Goal: Task Accomplishment & Management: Manage account settings

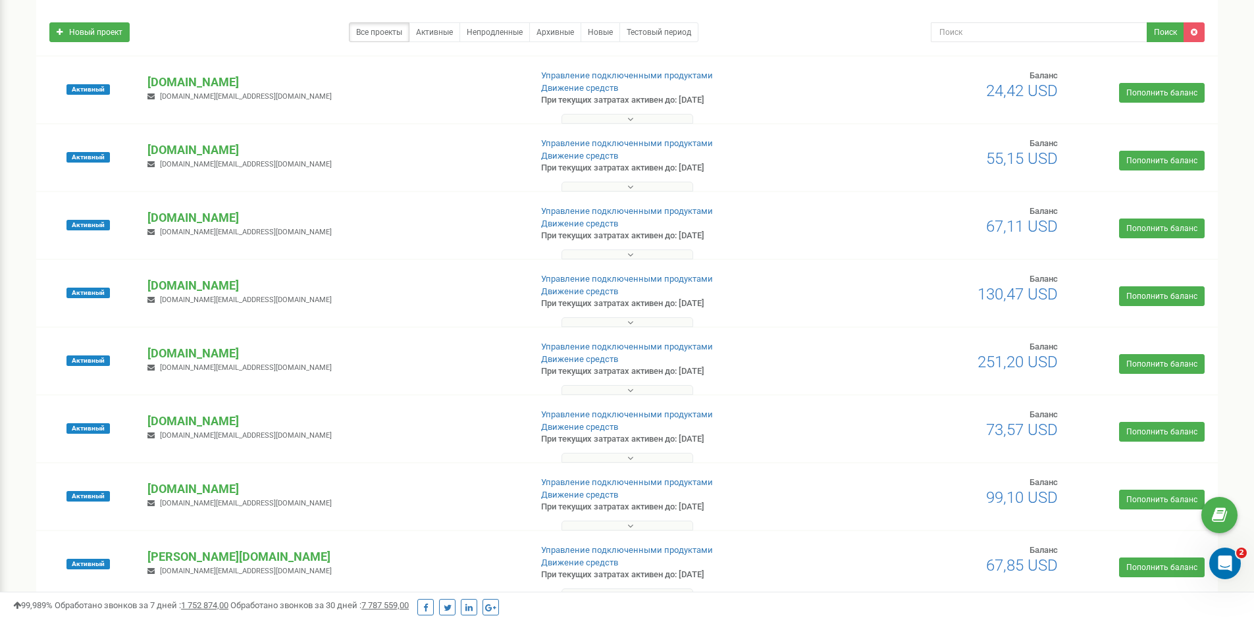
scroll to position [395, 0]
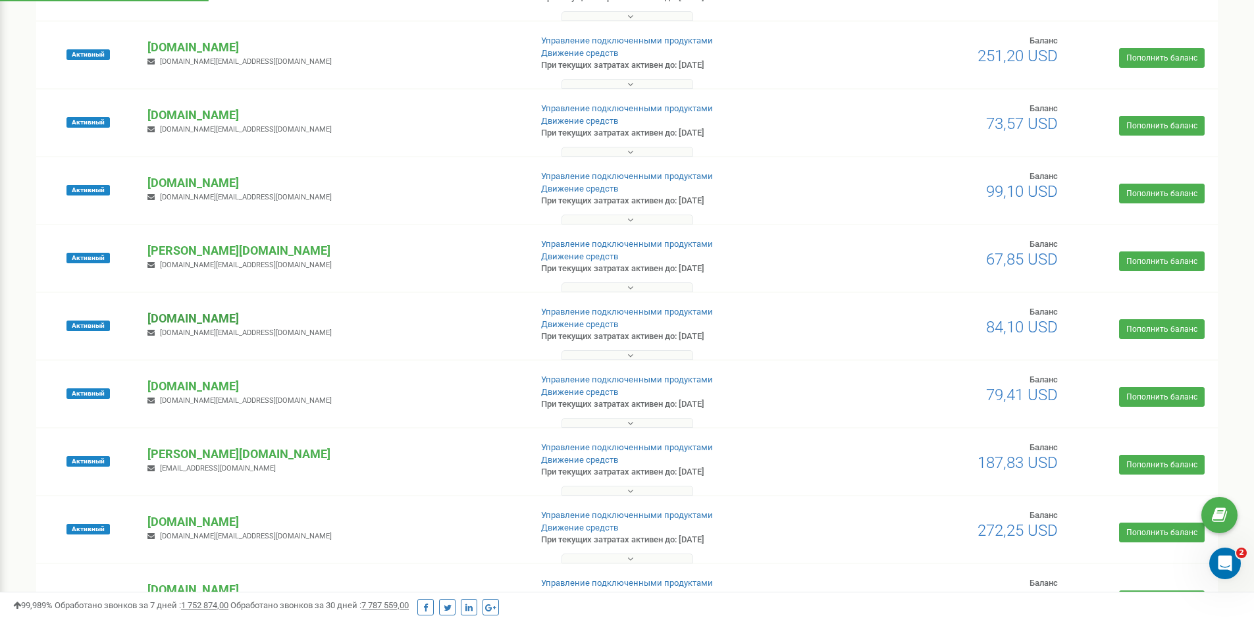
click at [194, 319] on p "[DOMAIN_NAME]" at bounding box center [333, 318] width 372 height 17
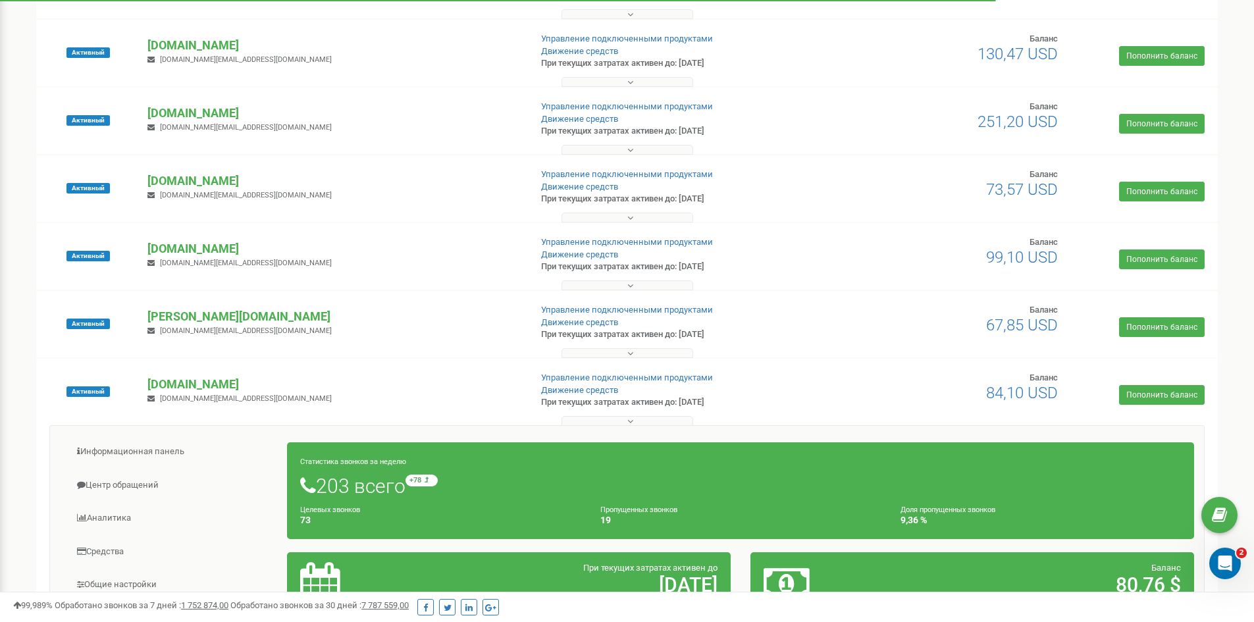
scroll to position [658, 0]
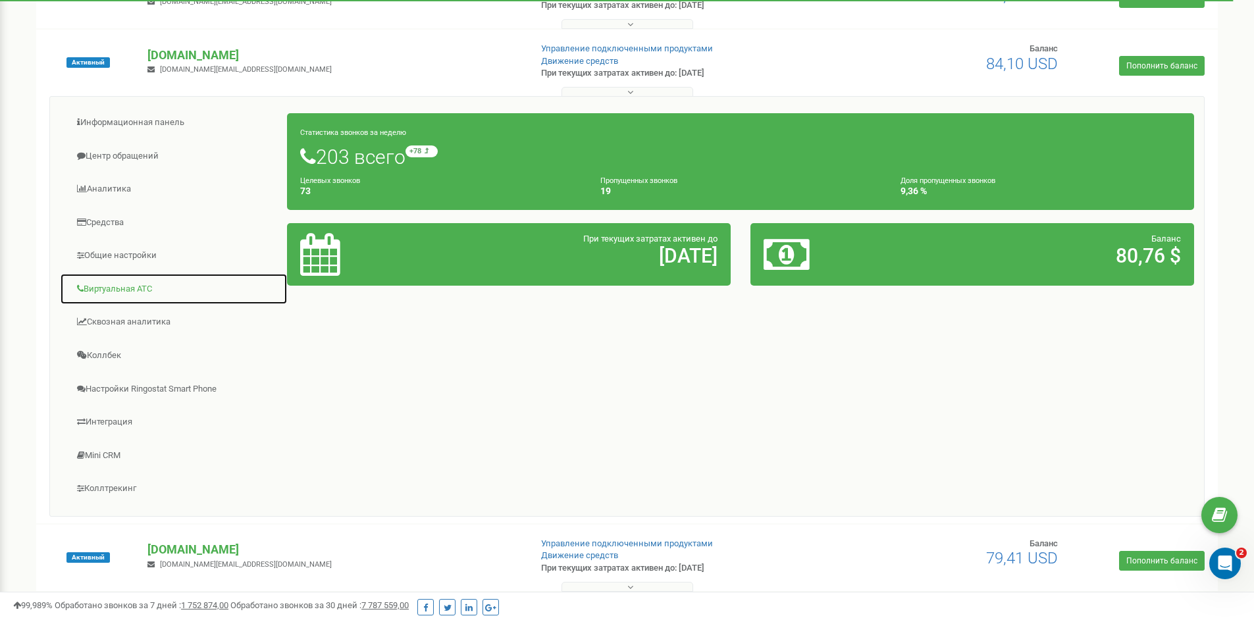
click at [111, 290] on link "Виртуальная АТС" at bounding box center [174, 289] width 228 height 32
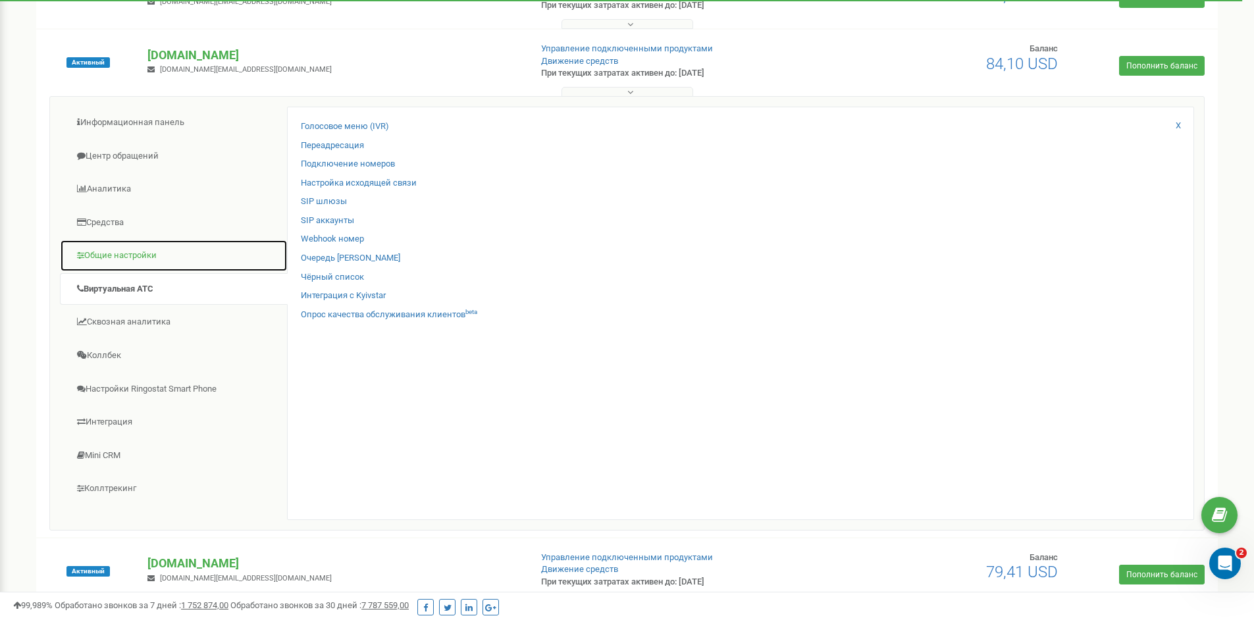
click at [118, 254] on link "Общие настройки" at bounding box center [174, 256] width 228 height 32
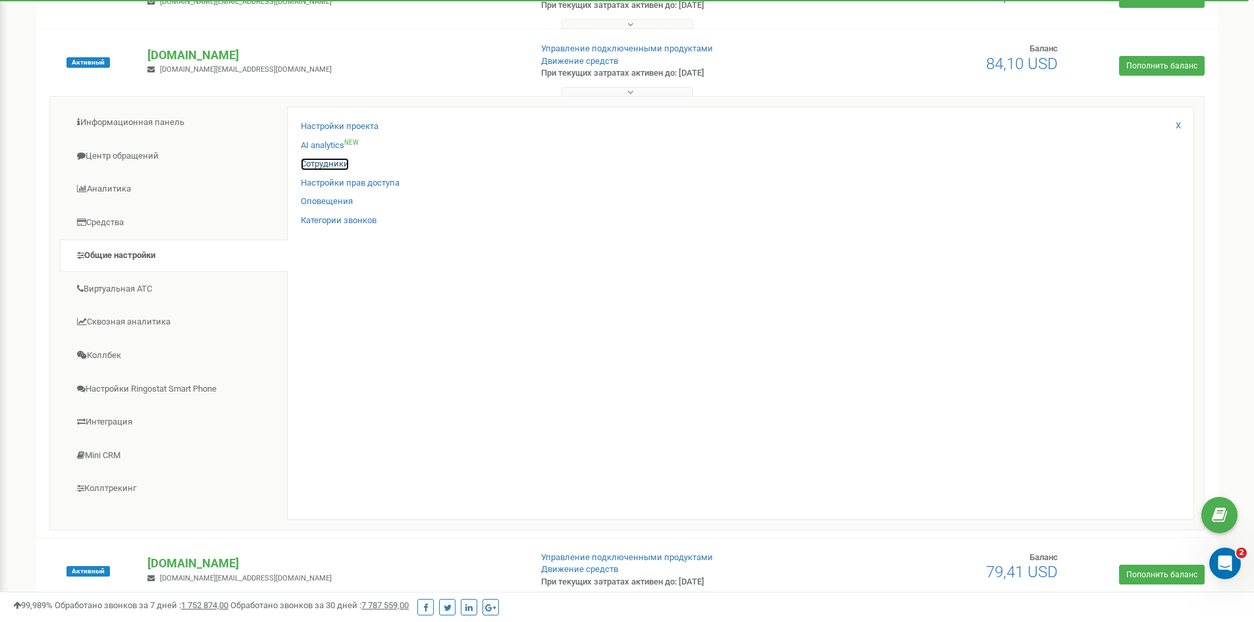
click at [320, 166] on link "Сотрудники" at bounding box center [325, 164] width 48 height 13
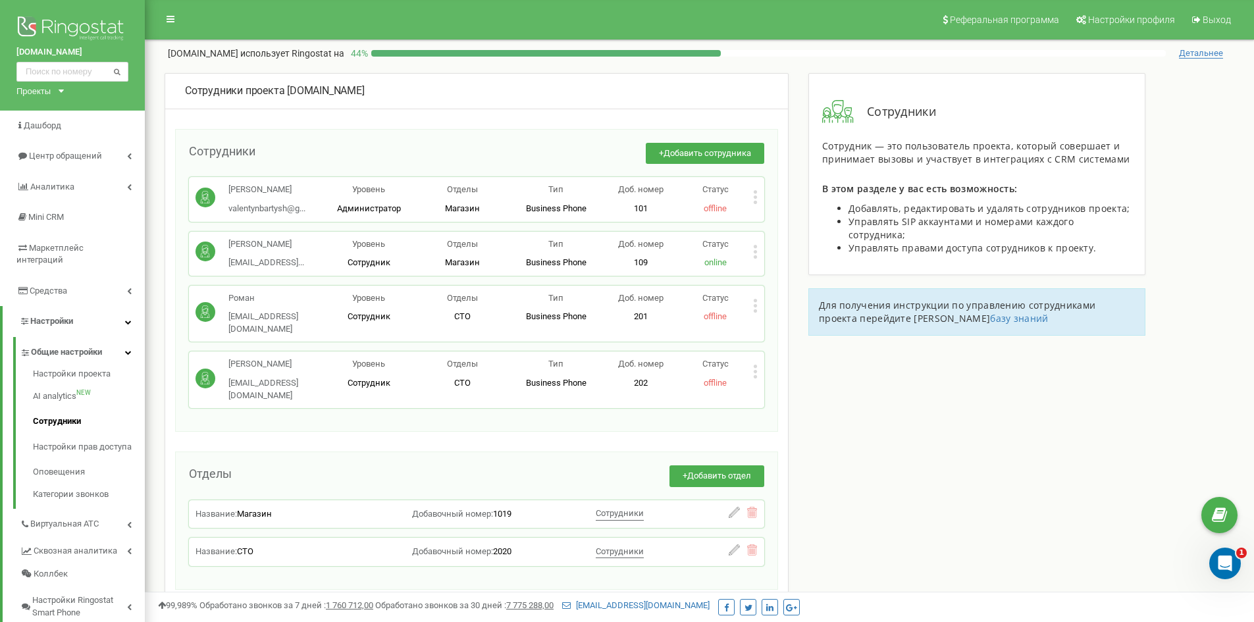
drag, startPoint x: 288, startPoint y: 88, endPoint x: 378, endPoint y: 103, distance: 91.5
click at [378, 103] on div "Сотрудники проекта allforcar.com.ua" at bounding box center [476, 92] width 623 height 36
copy div "[DOMAIN_NAME]"
click at [166, 430] on div "Сотрудники проекта allforcar.com.ua Сотрудники + Добавить сотрудника Валентин Б…" at bounding box center [477, 341] width 624 height 537
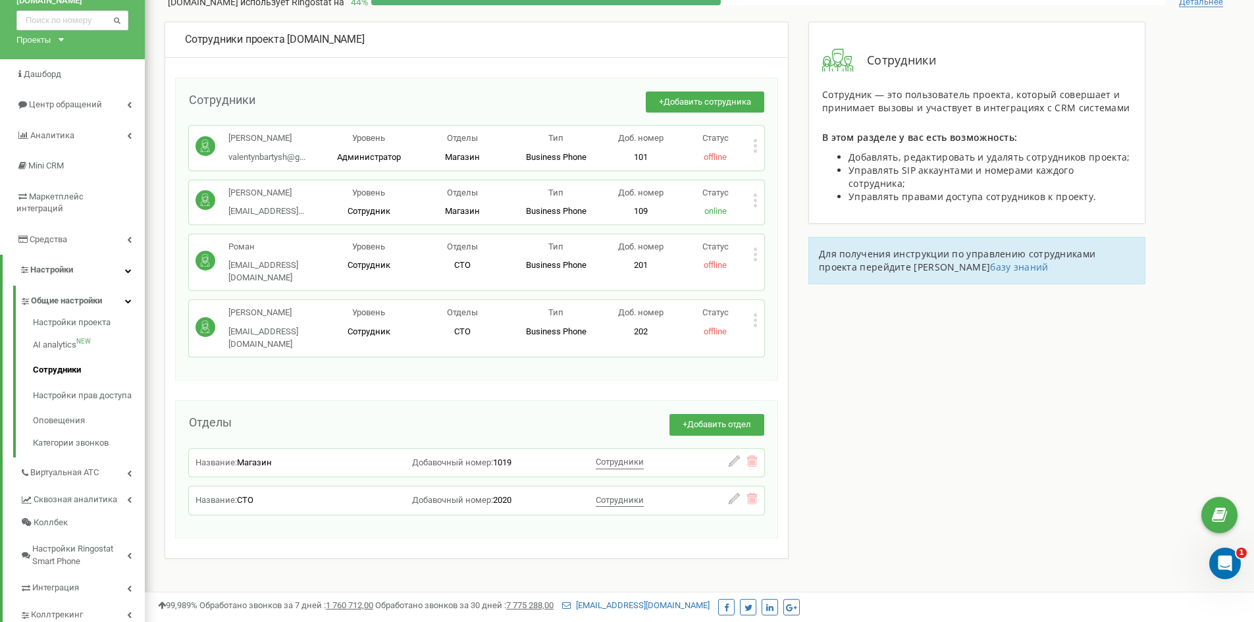
scroll to position [132, 0]
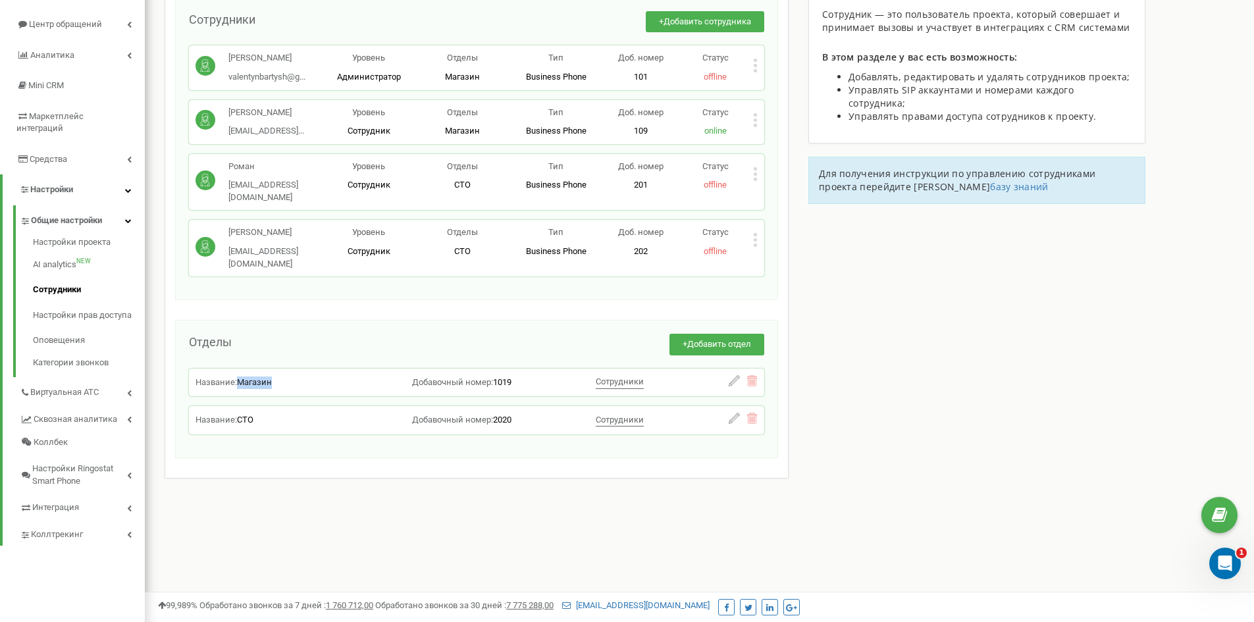
drag, startPoint x: 236, startPoint y: 371, endPoint x: 275, endPoint y: 371, distance: 38.9
click at [275, 377] on div "Название: Магазин" at bounding box center [262, 383] width 132 height 13
copy div "Магазин"
click at [94, 387] on span "Виртуальная АТС" at bounding box center [65, 393] width 70 height 13
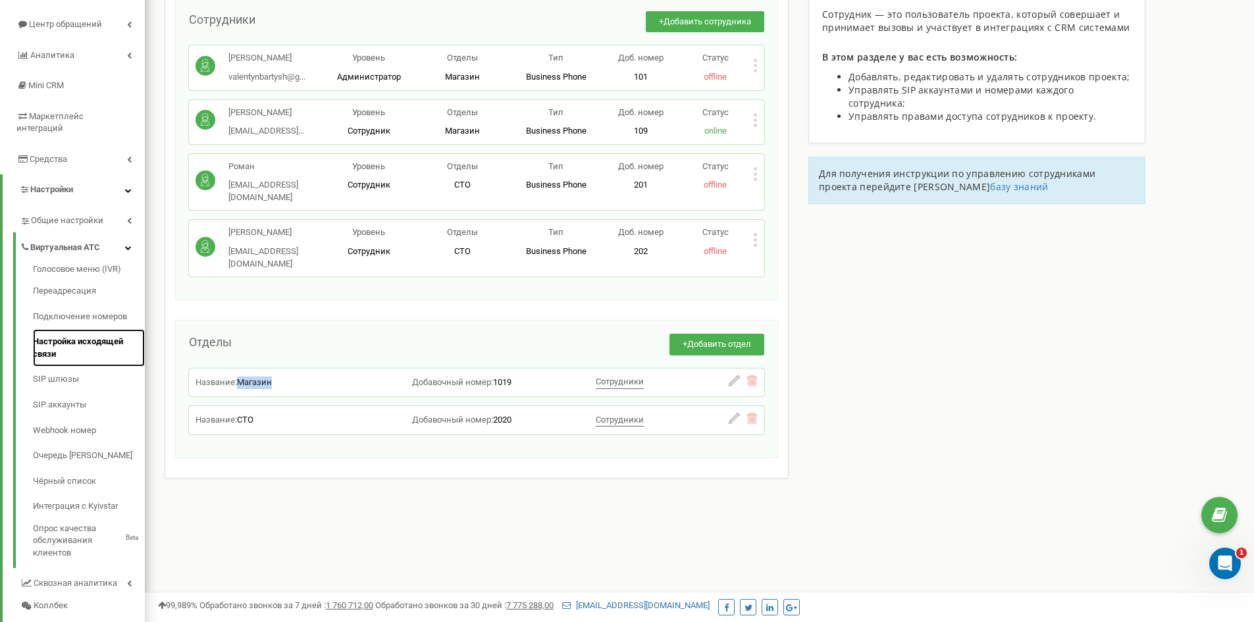
click at [82, 331] on link "Настройка исходящей связи" at bounding box center [89, 348] width 112 height 38
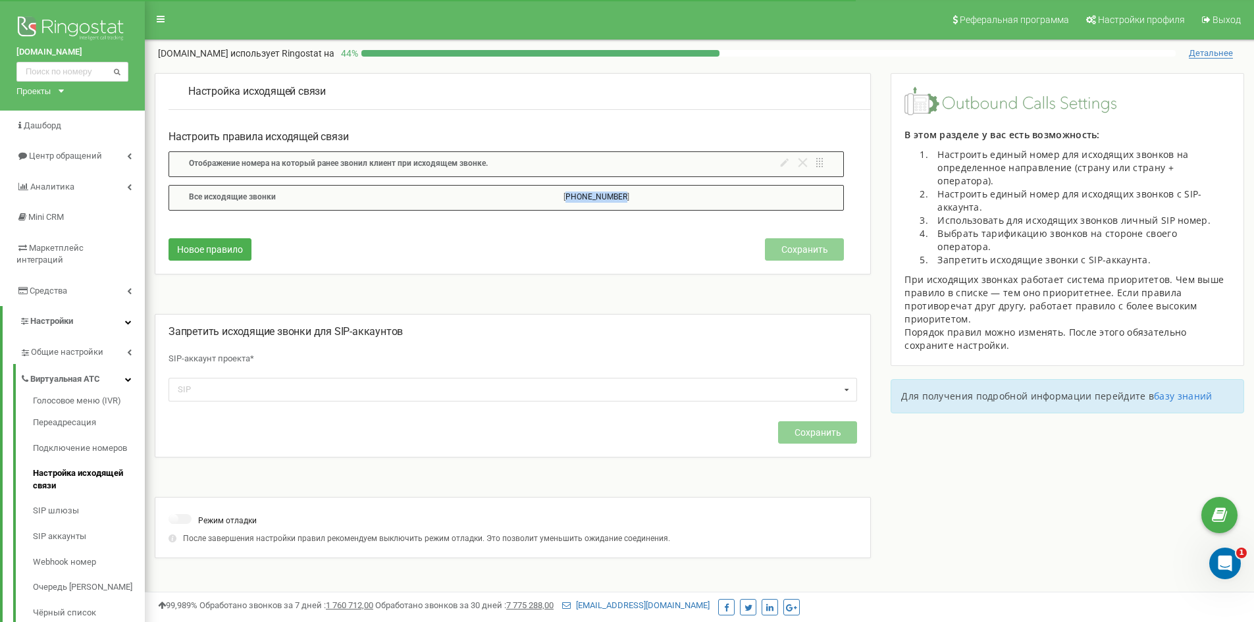
drag, startPoint x: 574, startPoint y: 194, endPoint x: 634, endPoint y: 196, distance: 60.0
click at [634, 196] on div "Все исходящие звонки +380504728986" at bounding box center [507, 198] width 676 height 26
copy p "380504728986"
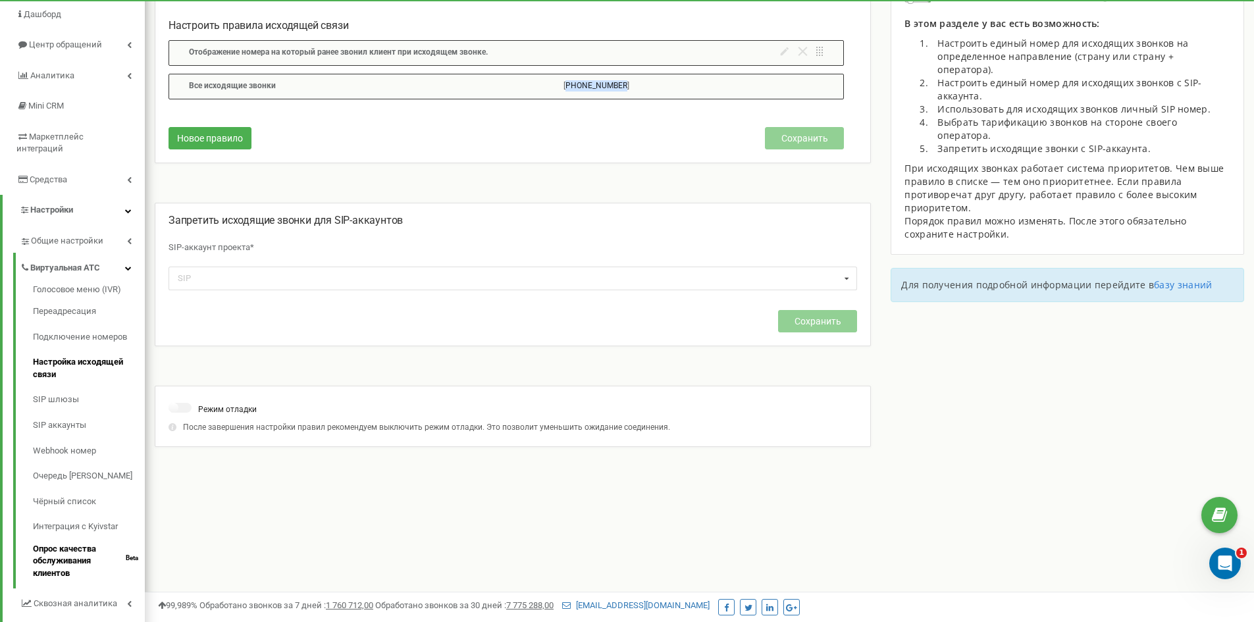
scroll to position [240, 0]
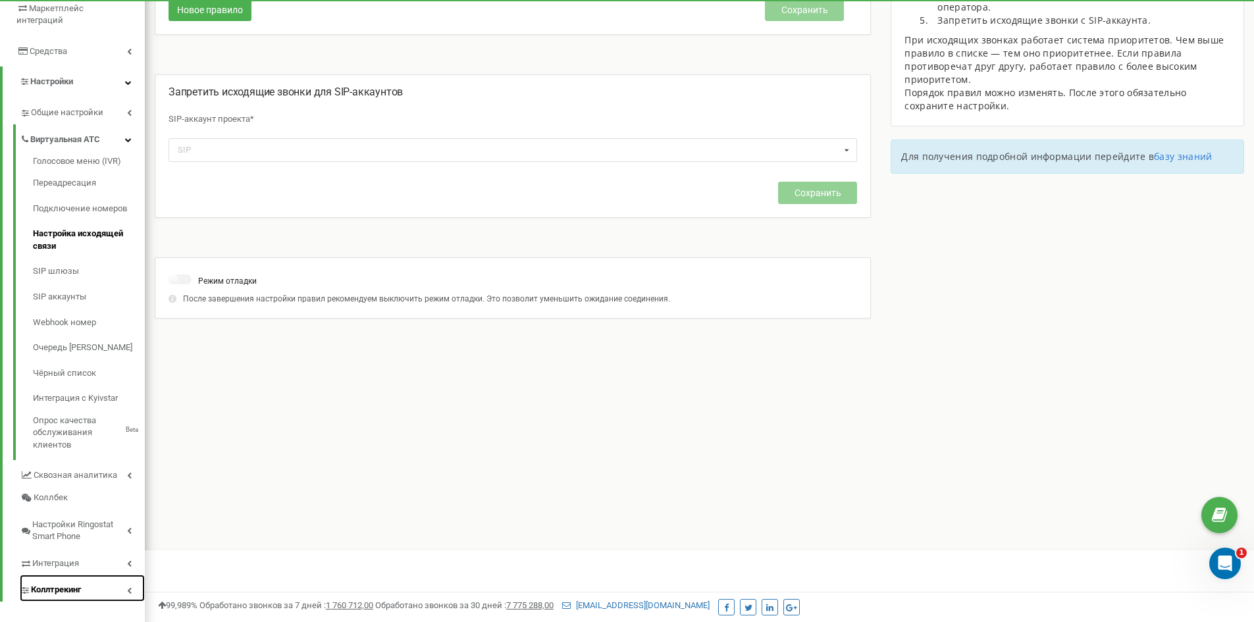
click at [65, 584] on span "Коллтрекинг" at bounding box center [56, 590] width 50 height 13
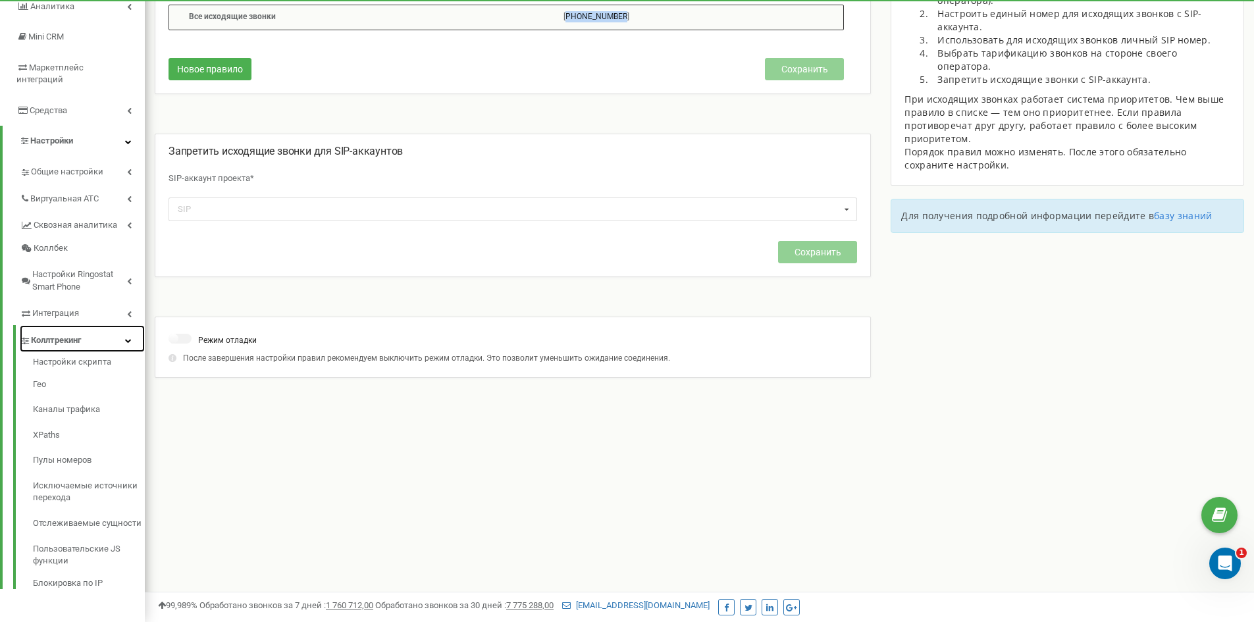
scroll to position [169, 0]
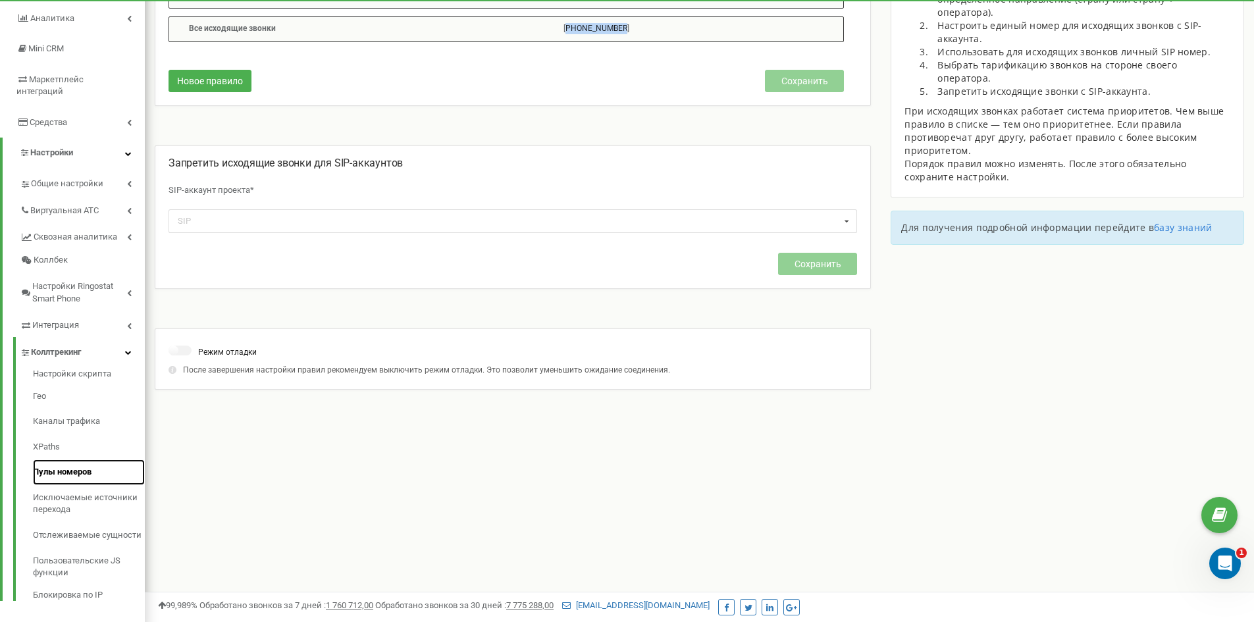
click at [57, 466] on link "Пулы номеров" at bounding box center [89, 473] width 112 height 26
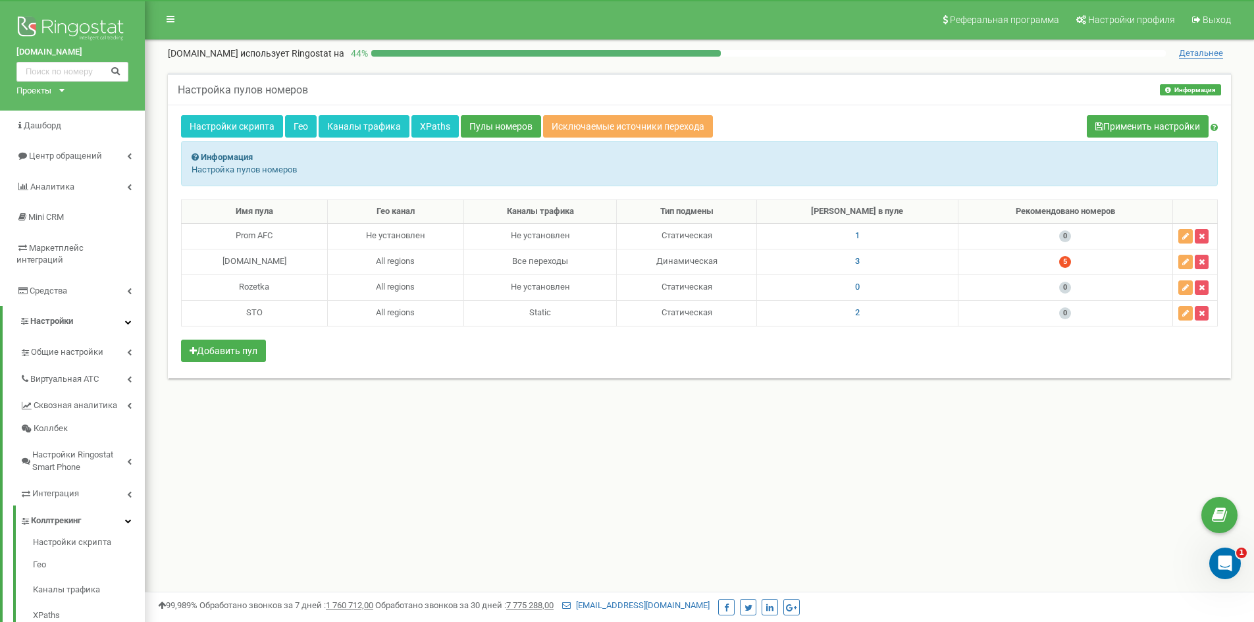
click at [853, 360] on div "Имя пула Гео канал Каналы трафика Тип подмены Номеров в пуле Рекомендовано номе…" at bounding box center [699, 283] width 1037 height 166
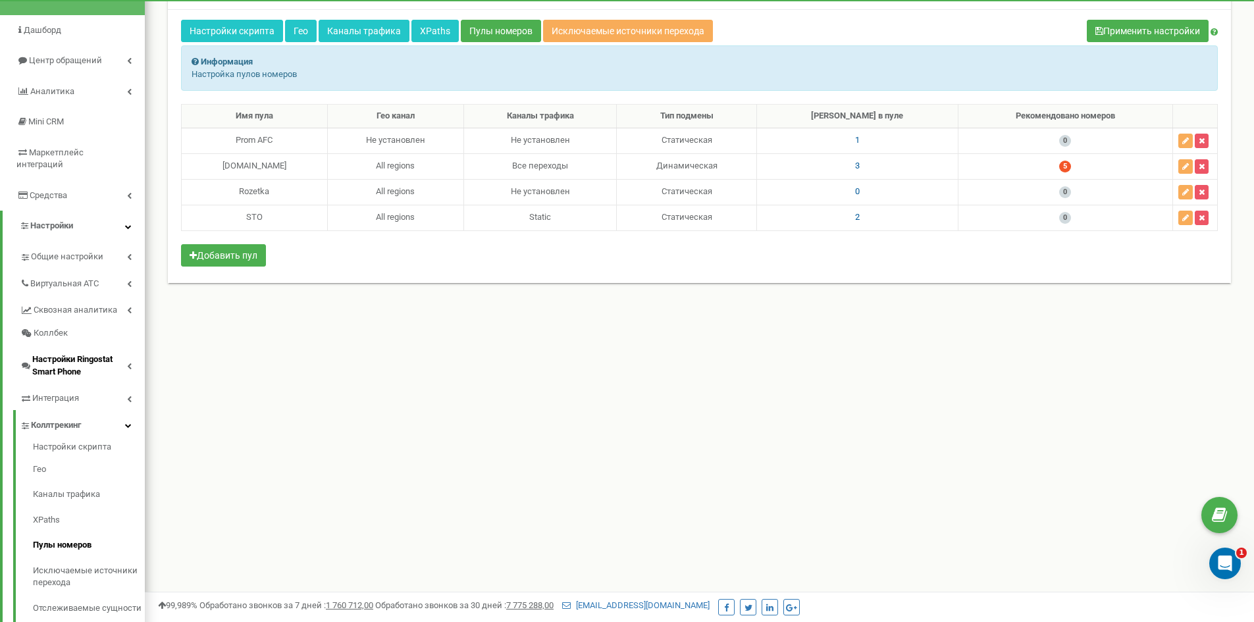
scroll to position [169, 0]
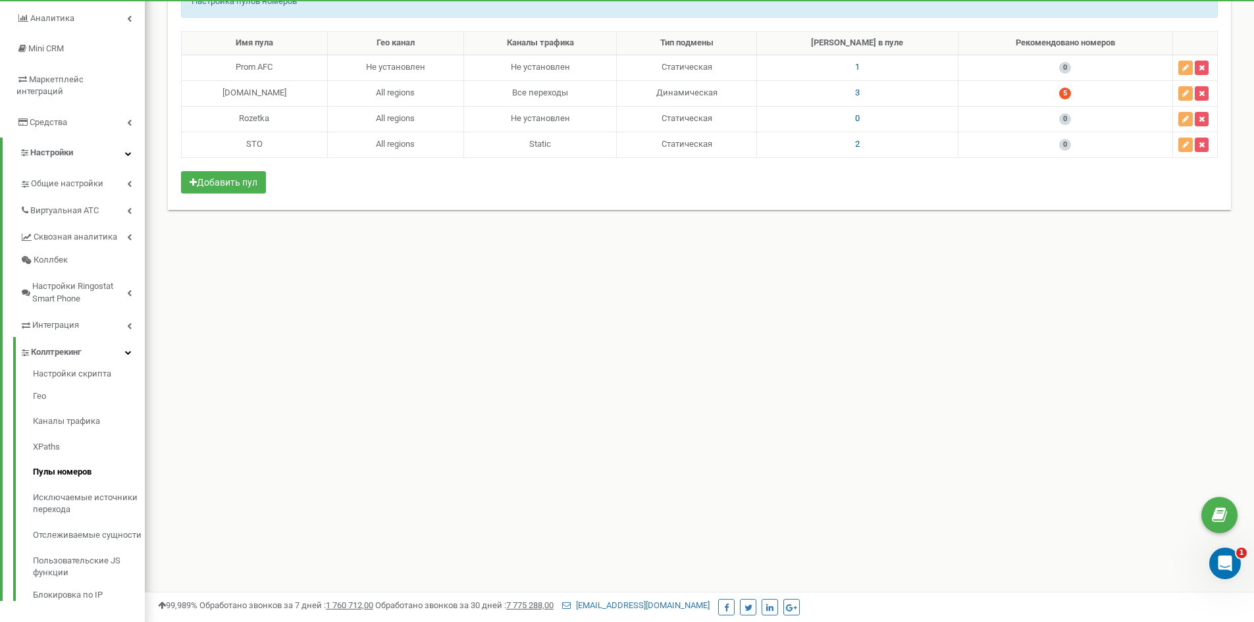
click at [171, 459] on div "Реферальная программа Настройки профиля Выход allforcar.com.ua использует Ringo…" at bounding box center [699, 226] width 1109 height 790
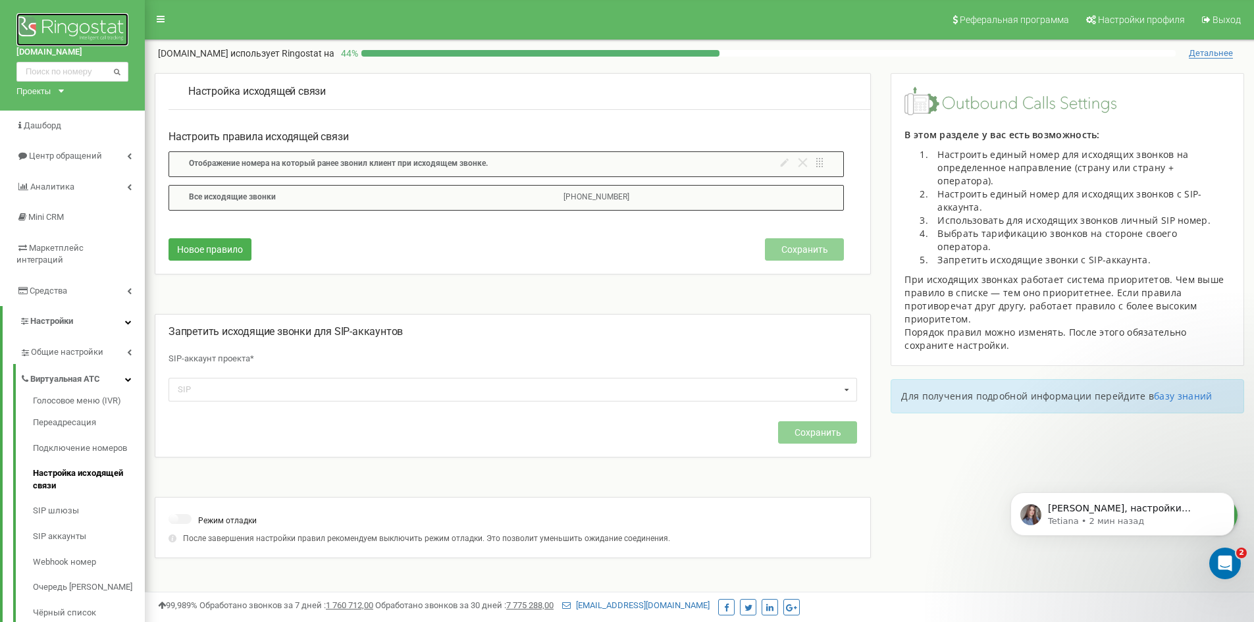
click at [68, 26] on img at bounding box center [72, 29] width 112 height 33
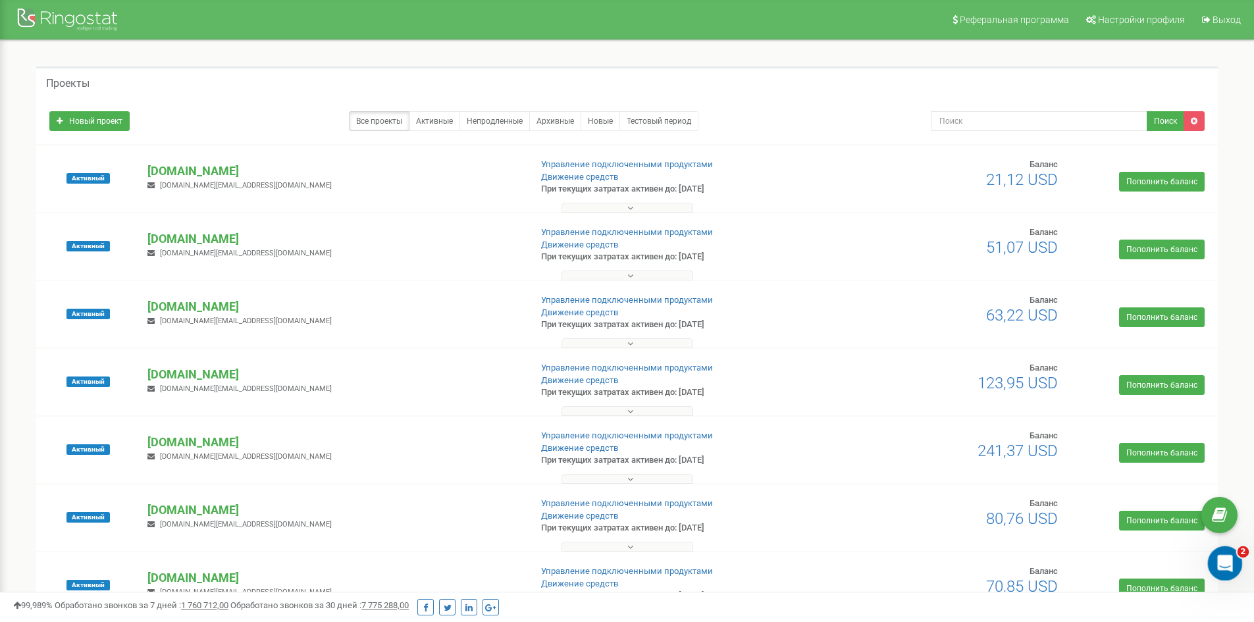
click at [1222, 566] on icon "Открыть службу сообщений Intercom" at bounding box center [1224, 562] width 22 height 22
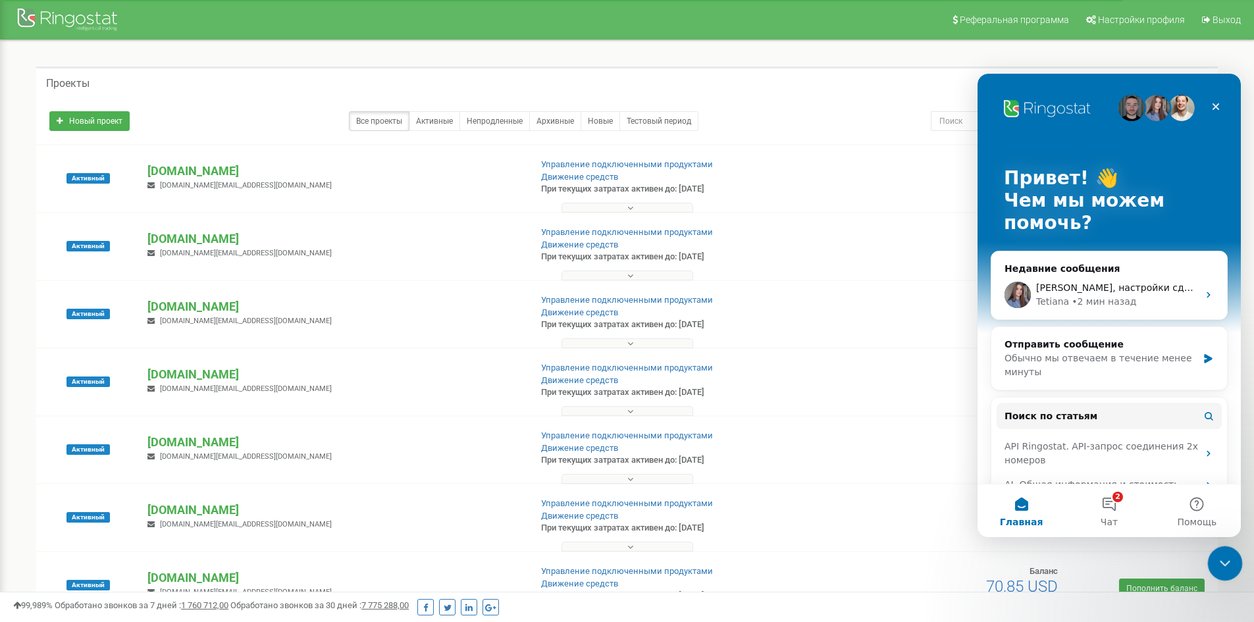
click at [1225, 568] on icon "Закрыть службу сообщений Intercom" at bounding box center [1223, 562] width 16 height 16
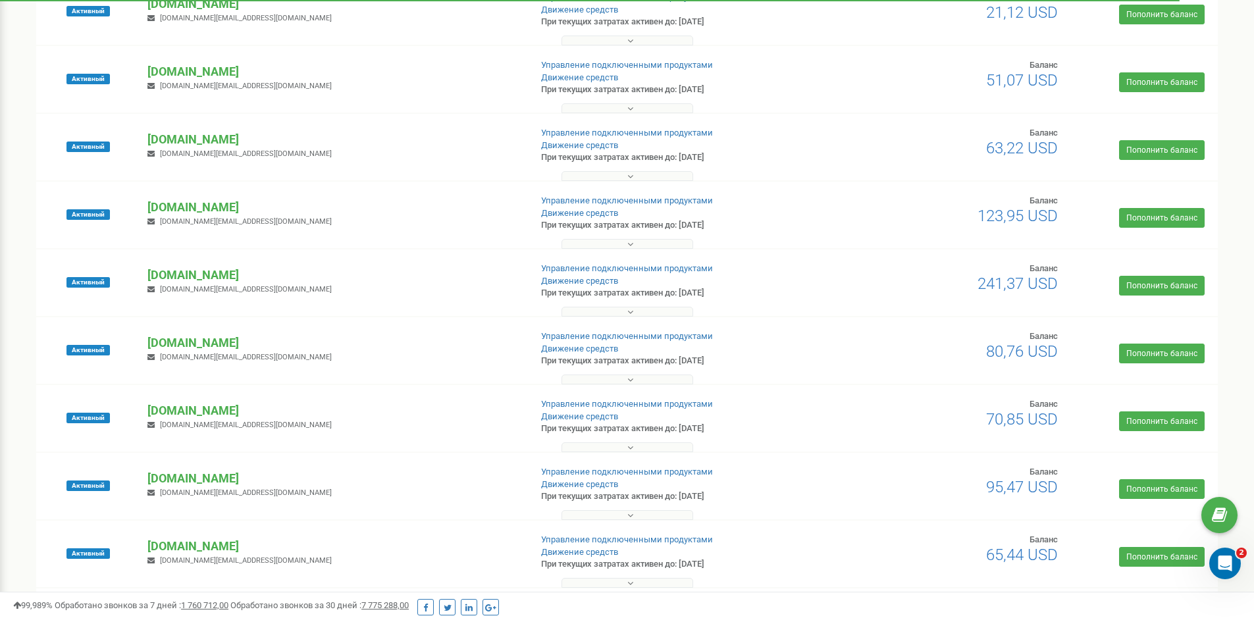
scroll to position [329, 0]
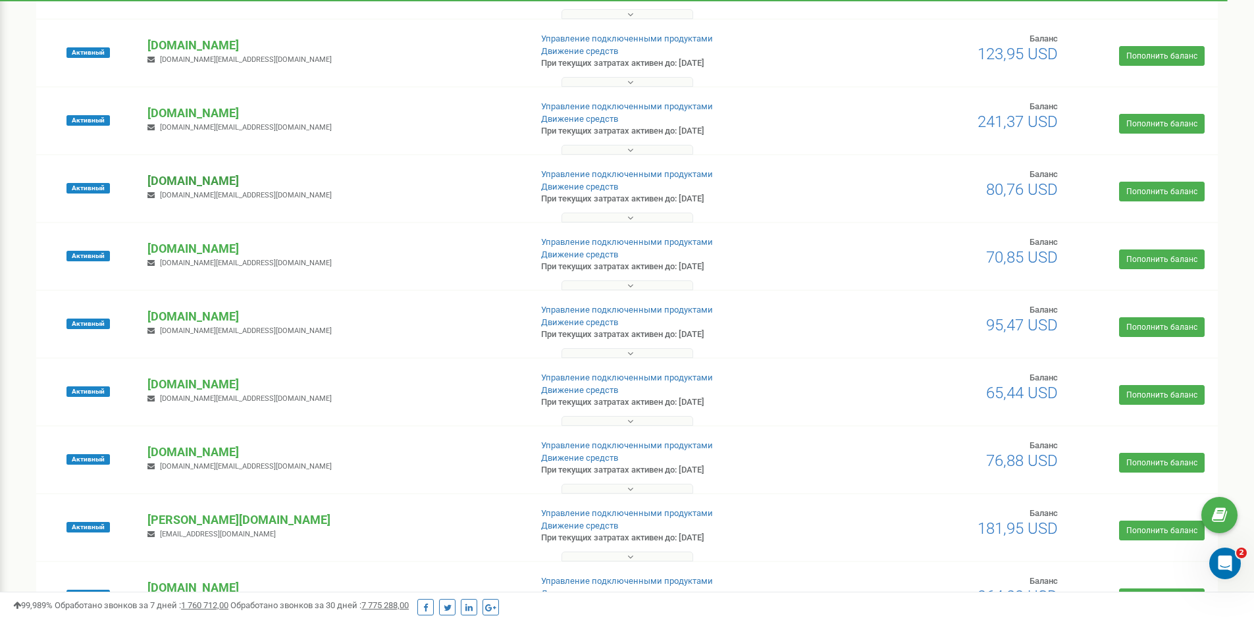
click at [189, 178] on p "[DOMAIN_NAME]" at bounding box center [333, 181] width 372 height 17
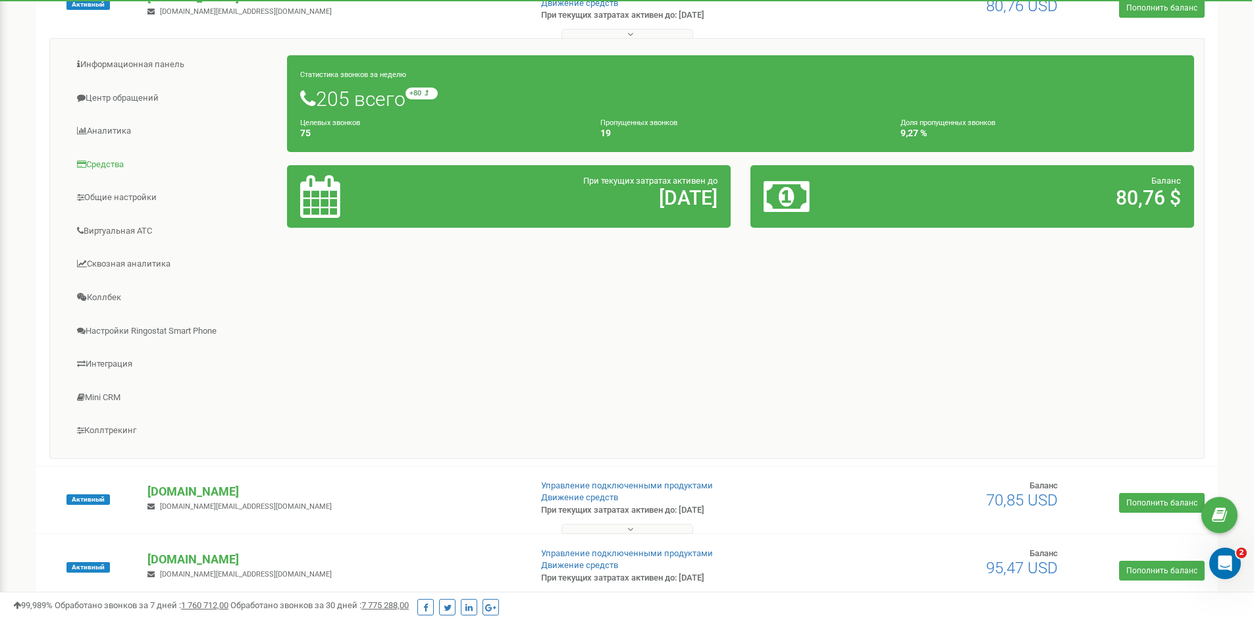
scroll to position [527, 0]
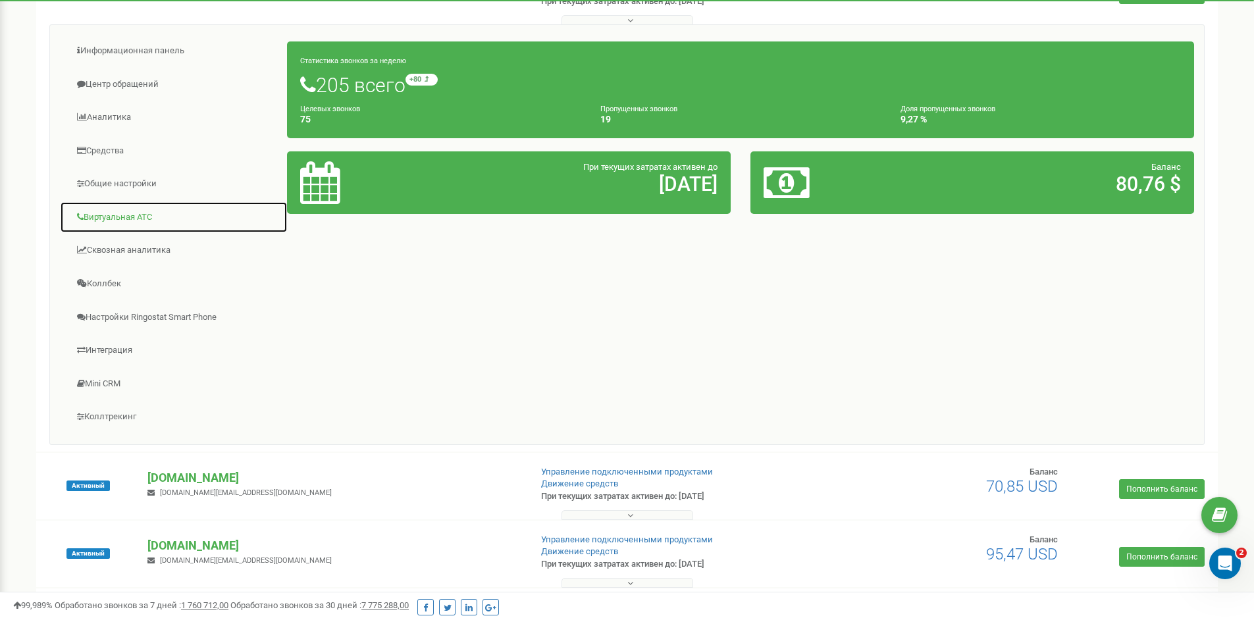
click at [107, 219] on link "Виртуальная АТС" at bounding box center [174, 217] width 228 height 32
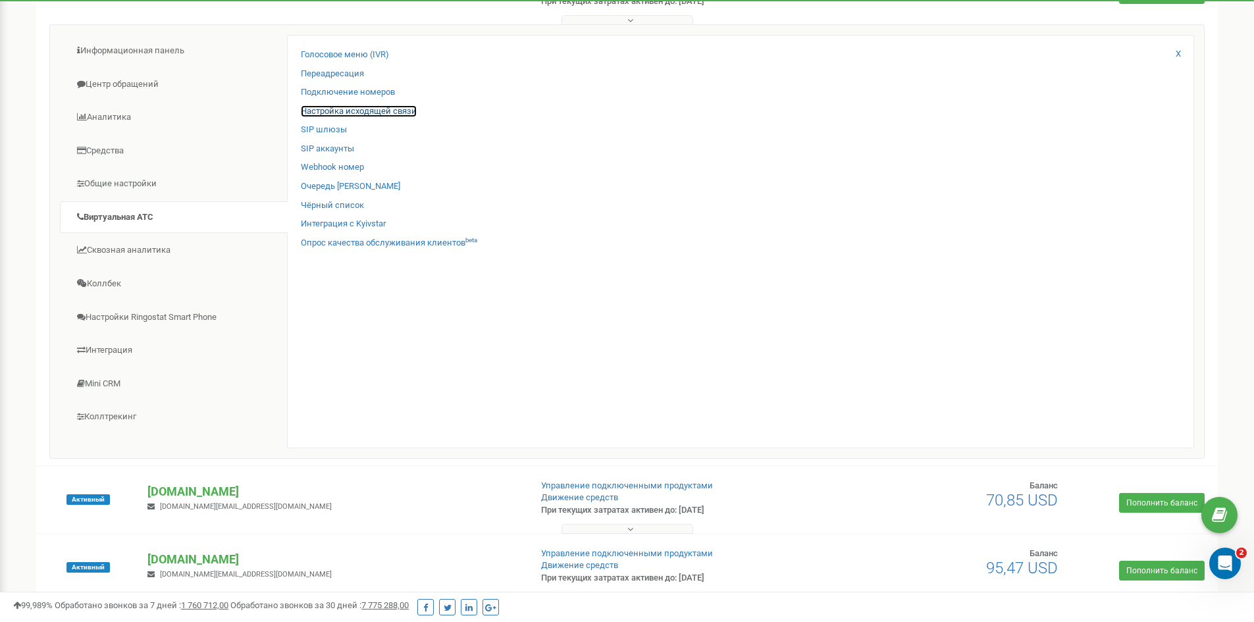
click at [346, 113] on link "Настройка исходящей связи" at bounding box center [359, 111] width 116 height 13
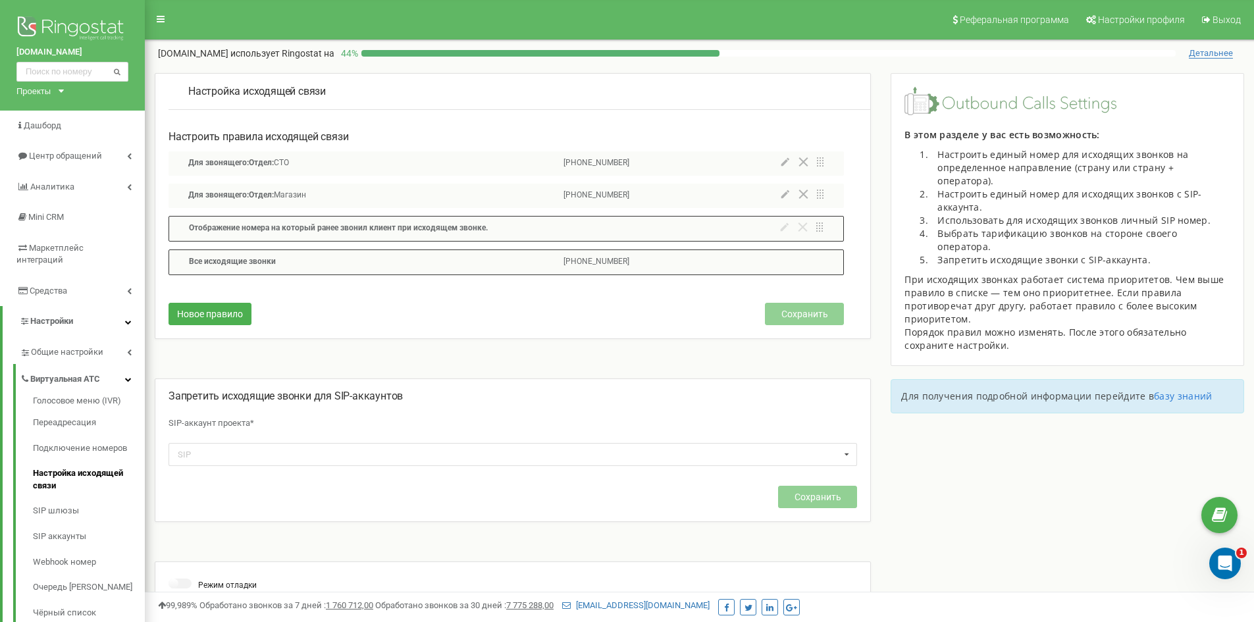
click at [238, 263] on span "Все исходящие звонки" at bounding box center [232, 261] width 87 height 9
click at [599, 263] on p "+380504728986" at bounding box center [597, 262] width 66 height 13
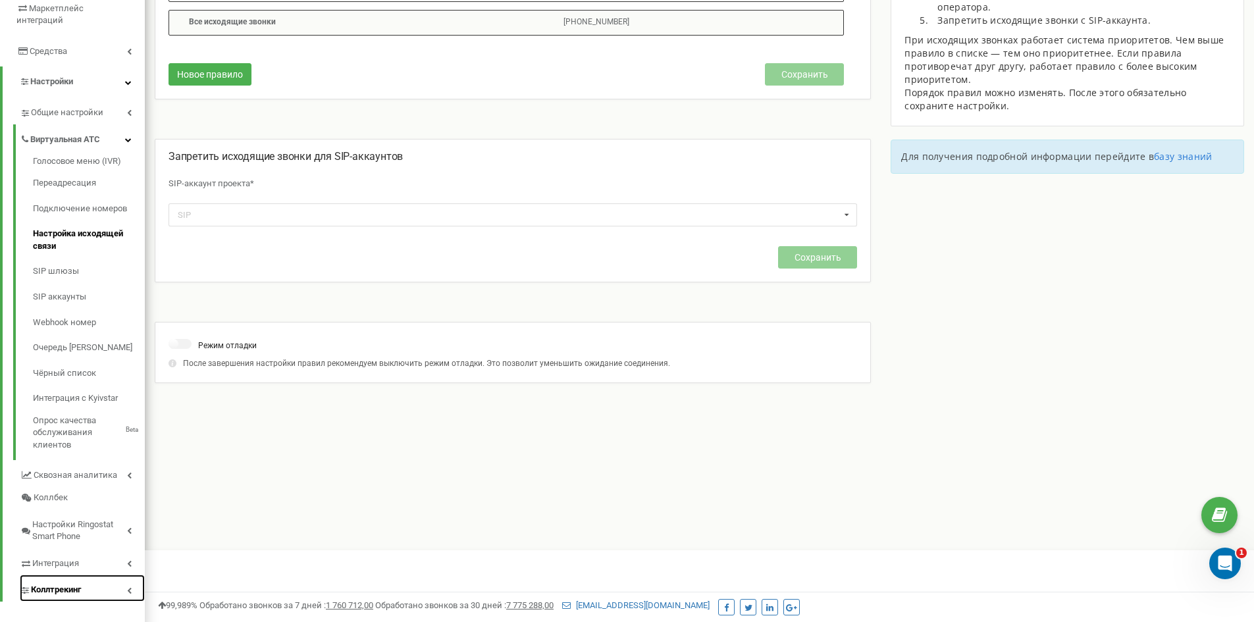
click at [84, 577] on link "Коллтрекинг" at bounding box center [82, 588] width 125 height 27
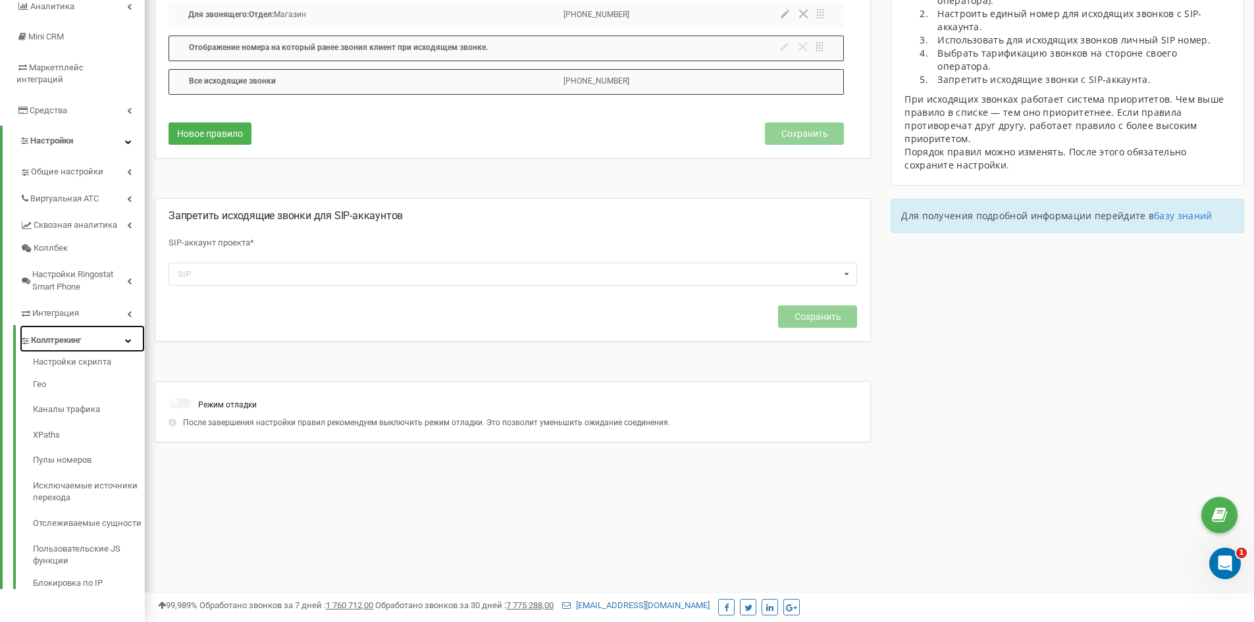
scroll to position [169, 0]
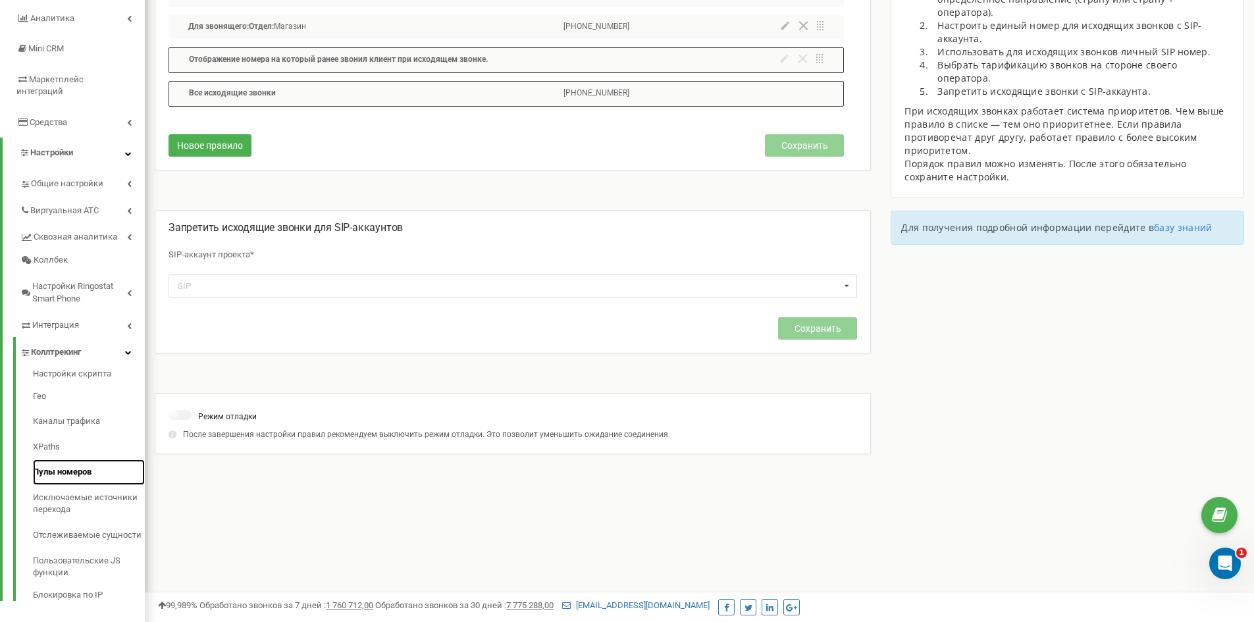
click at [69, 460] on link "Пулы номеров" at bounding box center [89, 473] width 112 height 26
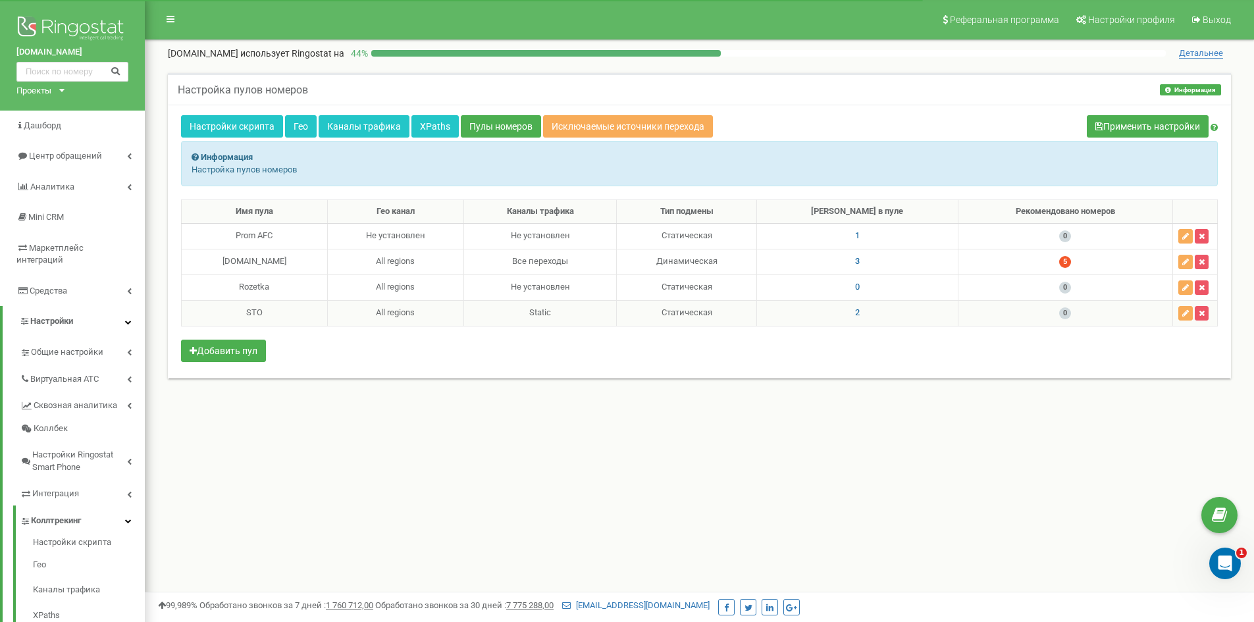
click at [865, 313] on td "2" at bounding box center [857, 313] width 201 height 26
click at [860, 314] on span "2" at bounding box center [857, 312] width 5 height 10
drag, startPoint x: 678, startPoint y: 287, endPoint x: 741, endPoint y: 290, distance: 63.3
click at [741, 290] on label "380502912397" at bounding box center [709, 286] width 65 height 13
copy label "380502912397"
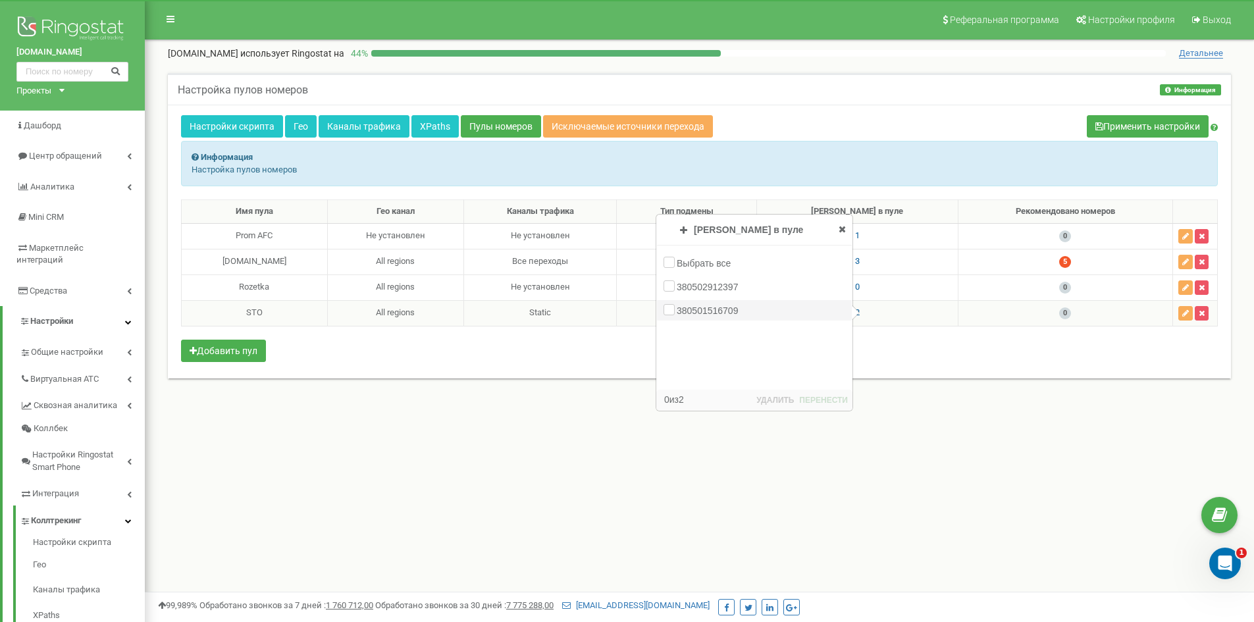
click at [676, 311] on div "380501516709" at bounding box center [754, 310] width 195 height 20
drag, startPoint x: 678, startPoint y: 311, endPoint x: 743, endPoint y: 315, distance: 64.6
click at [743, 315] on div "380501516709" at bounding box center [754, 310] width 195 height 20
copy label "380501516709"
click at [558, 419] on div "Настройка пулов номеров Информация Информация Настройка пулов номеров Настройки…" at bounding box center [700, 240] width 1090 height 361
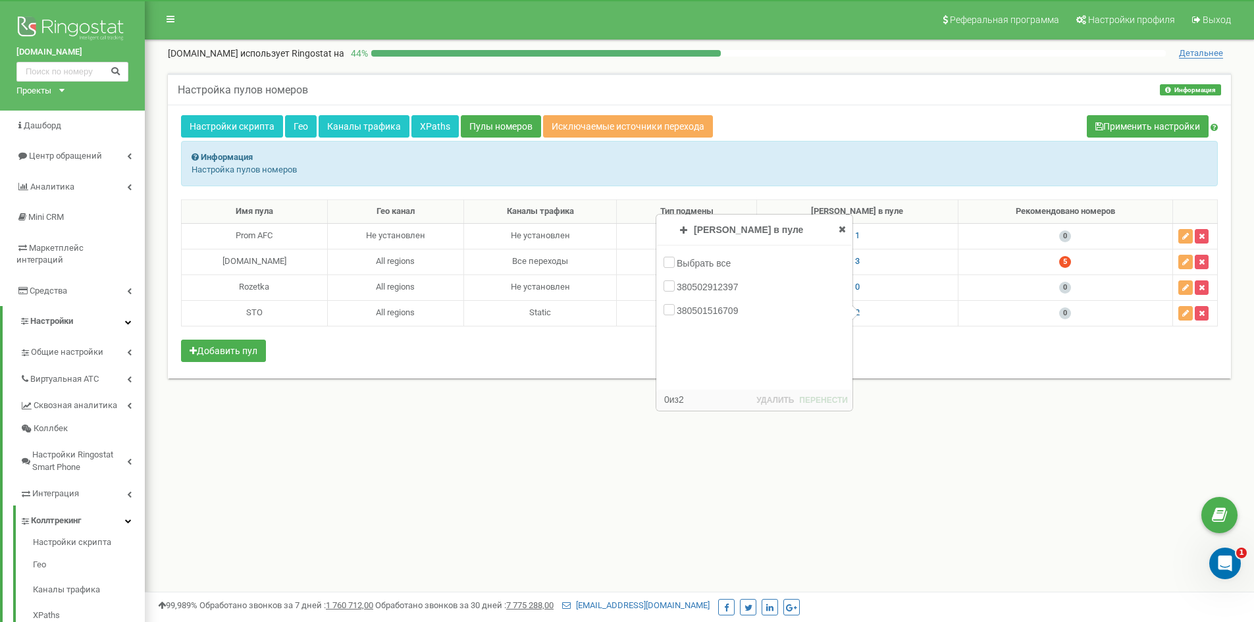
click at [540, 355] on div "Имя пула Гео канал Каналы трафика Тип подмены Номеров в пуле Рекомендовано номе…" at bounding box center [699, 283] width 1037 height 166
click at [840, 226] on icon at bounding box center [842, 229] width 7 height 9
click at [824, 78] on div "Настройка пулов номеров Информация Информация Настройка пулов номеров" at bounding box center [699, 89] width 1063 height 32
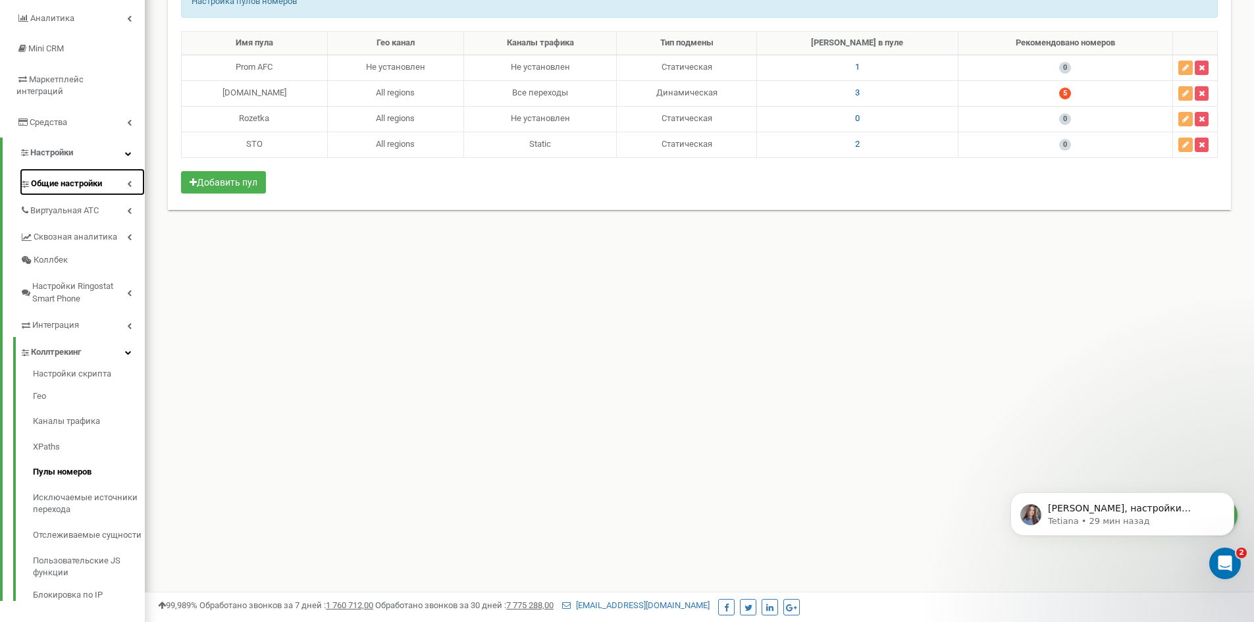
click at [100, 178] on span "Общие настройки" at bounding box center [66, 184] width 71 height 13
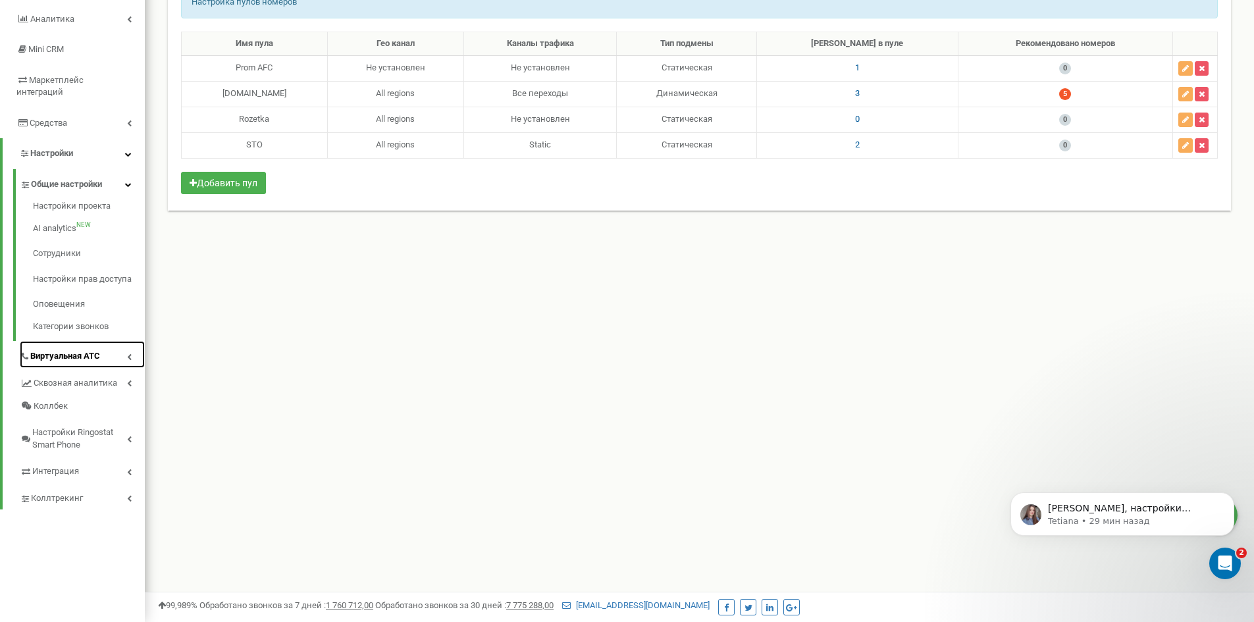
click at [94, 350] on span "Виртуальная АТС" at bounding box center [65, 356] width 70 height 13
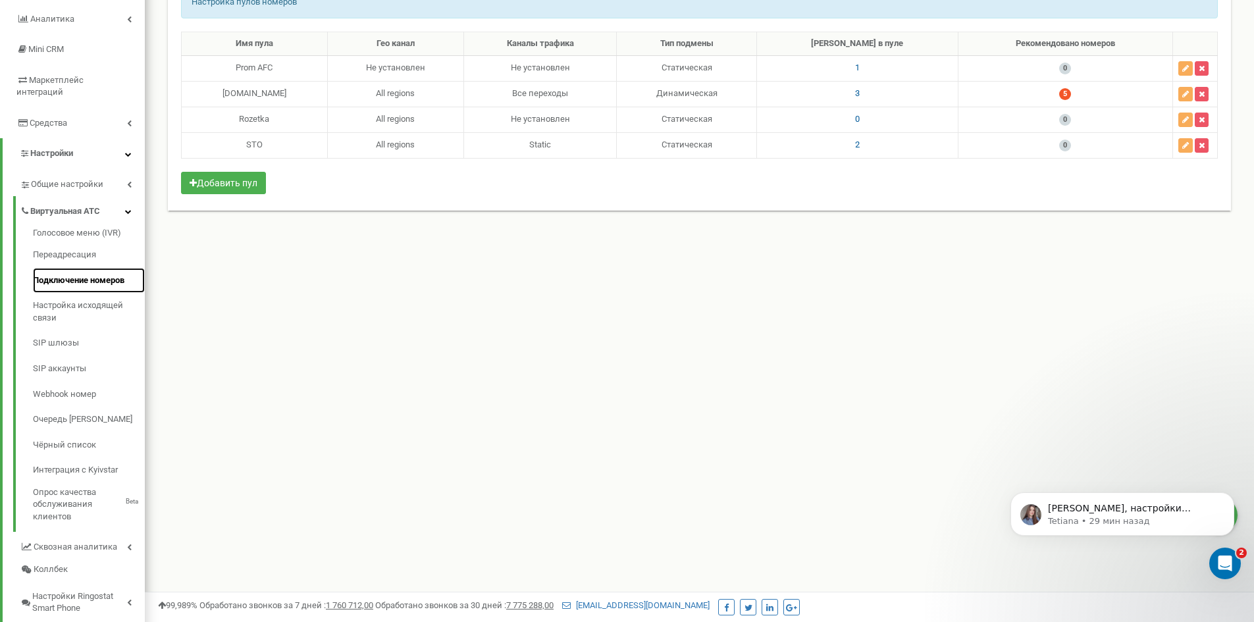
click at [88, 268] on link "Подключение номеров" at bounding box center [89, 281] width 112 height 26
click at [70, 268] on link "Подключение номеров" at bounding box center [89, 281] width 112 height 26
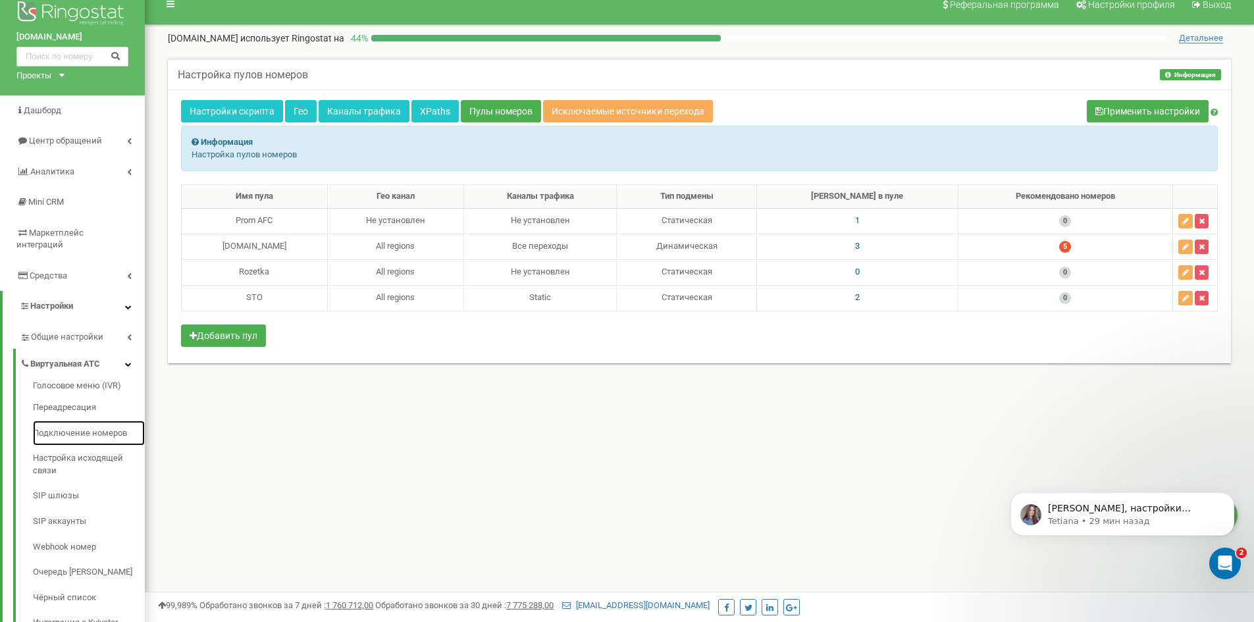
scroll to position [0, 0]
